Goal: Check status: Check status

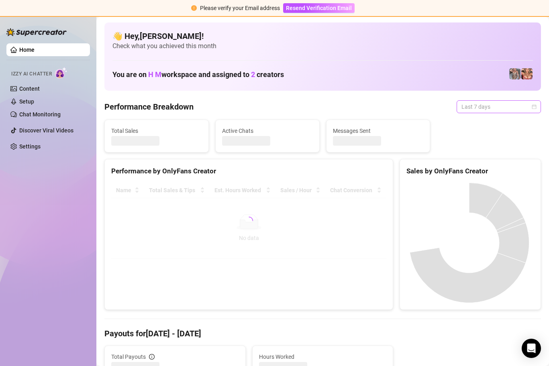
click at [521, 102] on span "Last 7 days" at bounding box center [498, 107] width 75 height 12
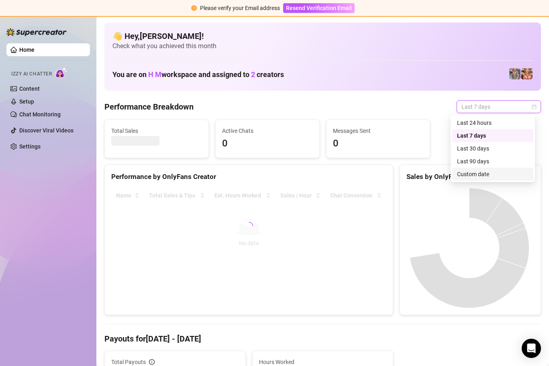
click at [497, 173] on div "Custom date" at bounding box center [492, 174] width 71 height 9
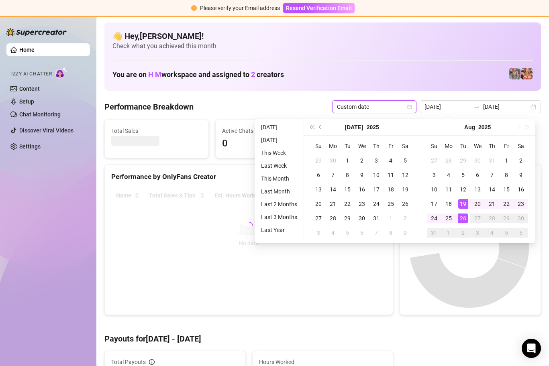
type input "[DATE]"
click at [461, 215] on div "26" at bounding box center [463, 219] width 10 height 10
type input "[DATE]"
